Goal: Transaction & Acquisition: Purchase product/service

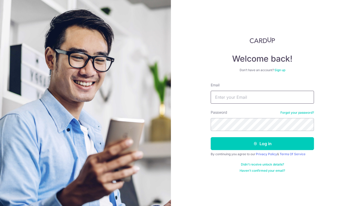
click at [238, 101] on input "Email" at bounding box center [262, 97] width 103 height 13
type input "jessicayik@gmail.com"
click at [211, 137] on button "Log in" at bounding box center [262, 143] width 103 height 13
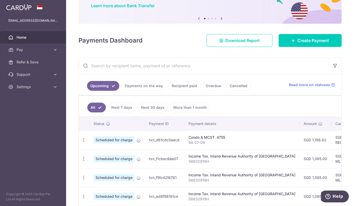
scroll to position [52, 0]
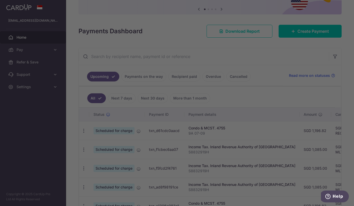
click at [296, 32] on div at bounding box center [179, 104] width 358 height 208
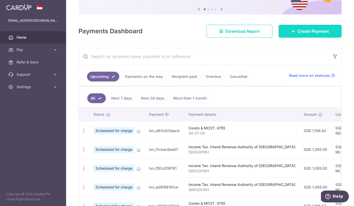
click at [305, 29] on span "Create Payment" at bounding box center [313, 31] width 32 height 6
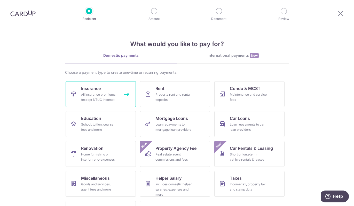
click at [95, 89] on span "Insurance" at bounding box center [91, 88] width 20 height 6
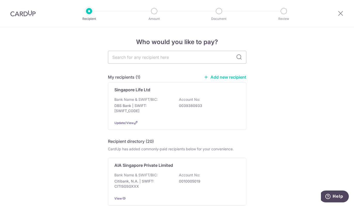
scroll to position [26, 0]
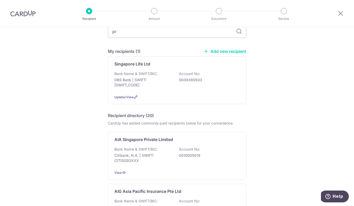
type input "pru"
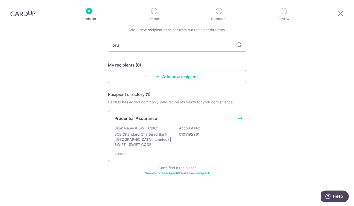
click at [135, 129] on p "Bank Name & SWIFT/BIC:" at bounding box center [135, 128] width 43 height 5
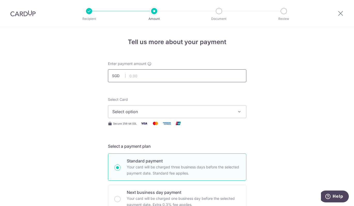
click at [147, 79] on input "text" at bounding box center [177, 75] width 138 height 13
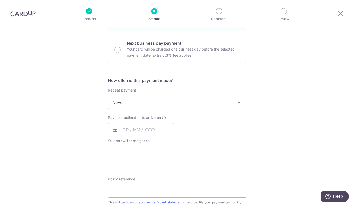
scroll to position [155, 0]
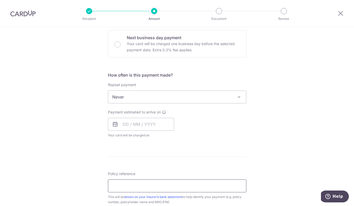
click at [125, 180] on input "Policy reference" at bounding box center [177, 186] width 138 height 13
paste input "49741951"
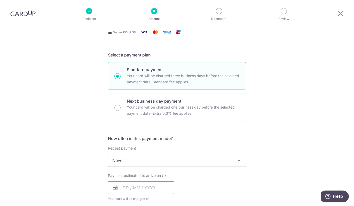
scroll to position [0, 0]
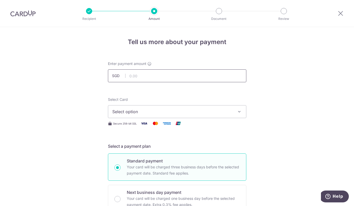
type input "49741951"
click at [141, 77] on input "text" at bounding box center [177, 75] width 138 height 13
click at [163, 76] on input "text" at bounding box center [177, 75] width 138 height 13
paste input "846.27"
type input "846.27"
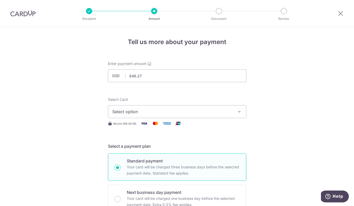
click at [123, 112] on span "Select option" at bounding box center [172, 112] width 120 height 6
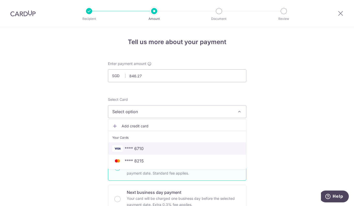
click at [131, 150] on span "**** 6710" at bounding box center [134, 149] width 19 height 6
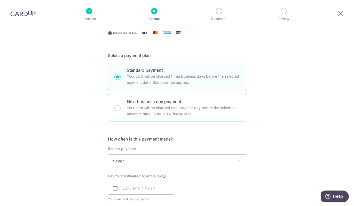
scroll to position [103, 0]
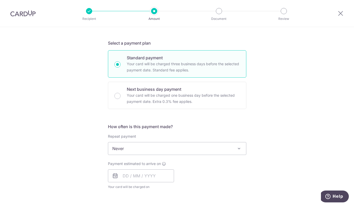
click at [125, 151] on span "Never" at bounding box center [177, 149] width 138 height 12
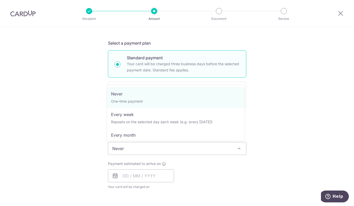
click at [125, 151] on span "Never" at bounding box center [177, 149] width 138 height 12
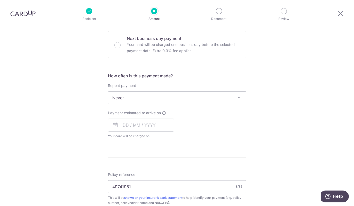
scroll to position [155, 0]
click at [125, 124] on input "text" at bounding box center [141, 124] width 66 height 13
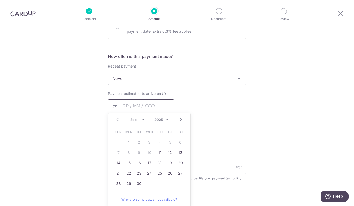
scroll to position [181, 0]
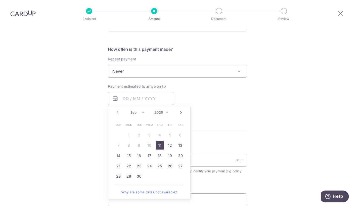
click at [159, 148] on link "11" at bounding box center [160, 146] width 8 height 8
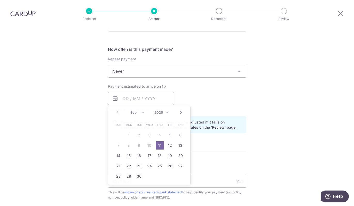
type input "[DATE]"
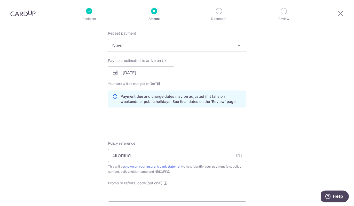
scroll to position [232, 0]
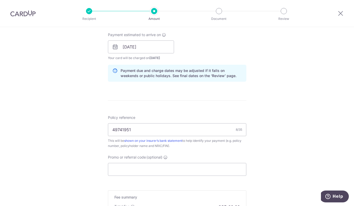
click at [268, 103] on div "Tell us more about your payment Enter payment amount SGD 846.27 846.27 Select C…" at bounding box center [177, 39] width 354 height 488
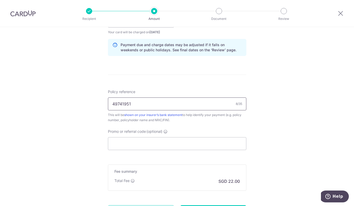
scroll to position [284, 0]
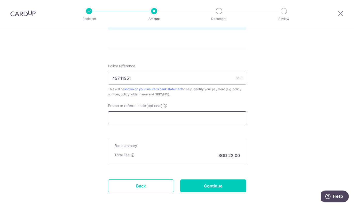
click at [128, 123] on input "Promo or referral code (optional)" at bounding box center [177, 118] width 138 height 13
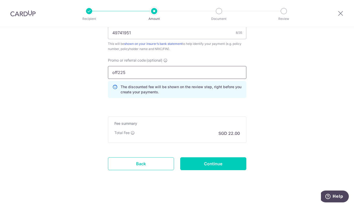
scroll to position [332, 0]
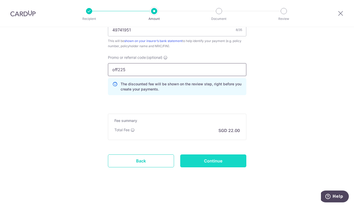
type input "off225"
click at [195, 158] on input "Continue" at bounding box center [213, 161] width 66 height 13
type input "Create Schedule"
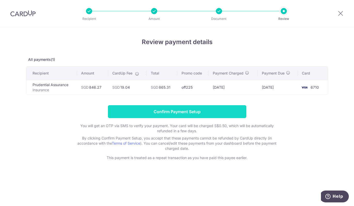
click at [122, 108] on input "Confirm Payment Setup" at bounding box center [177, 111] width 138 height 13
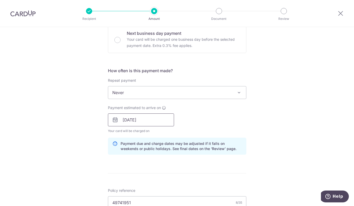
scroll to position [181, 0]
click at [140, 119] on input "[DATE]" at bounding box center [141, 119] width 66 height 13
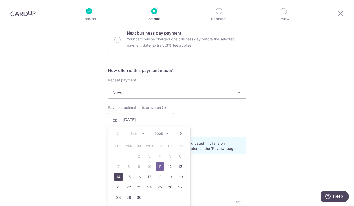
click at [115, 178] on link "14" at bounding box center [118, 177] width 8 height 8
type input "14/09/2025"
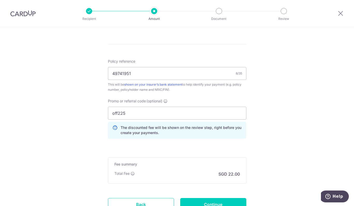
scroll to position [354, 0]
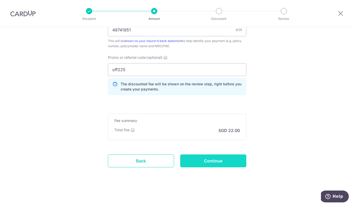
click at [214, 164] on input "Continue" at bounding box center [213, 161] width 66 height 13
type input "Update Schedule"
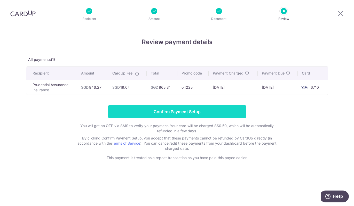
click at [183, 111] on input "Confirm Payment Setup" at bounding box center [177, 111] width 138 height 13
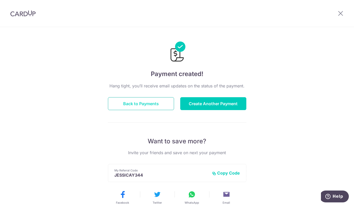
click at [151, 105] on button "Back to Payments" at bounding box center [141, 103] width 66 height 13
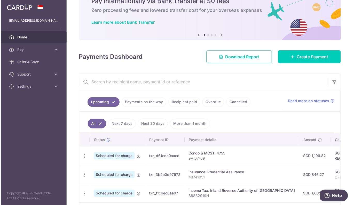
scroll to position [52, 0]
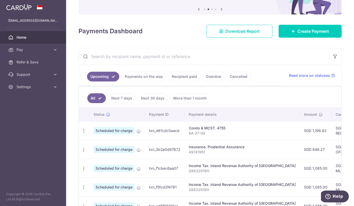
click at [220, 153] on p "49741951" at bounding box center [242, 152] width 107 height 5
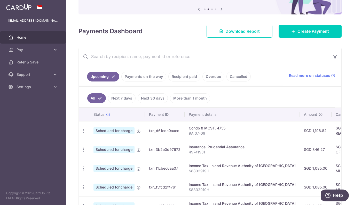
click at [300, 152] on td "SGD 846.27" at bounding box center [316, 149] width 32 height 19
click at [332, 148] on td "SGD 19.04 OFF225" at bounding box center [349, 149] width 34 height 19
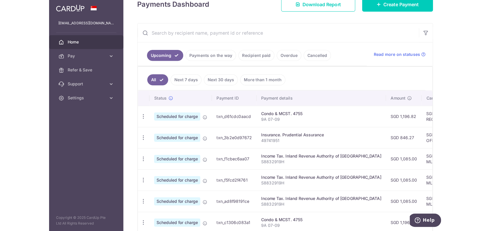
scroll to position [103, 0]
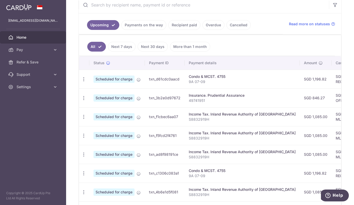
click at [21, 170] on aside "jessicayik@gmail.com Home Pay Payments Recipients Cards Refer & Save Support FA…" at bounding box center [33, 102] width 66 height 205
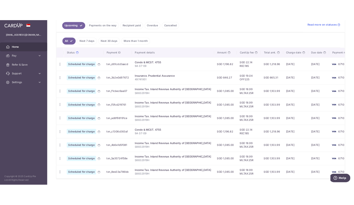
scroll to position [129, 0]
